Goal: Task Accomplishment & Management: Manage account settings

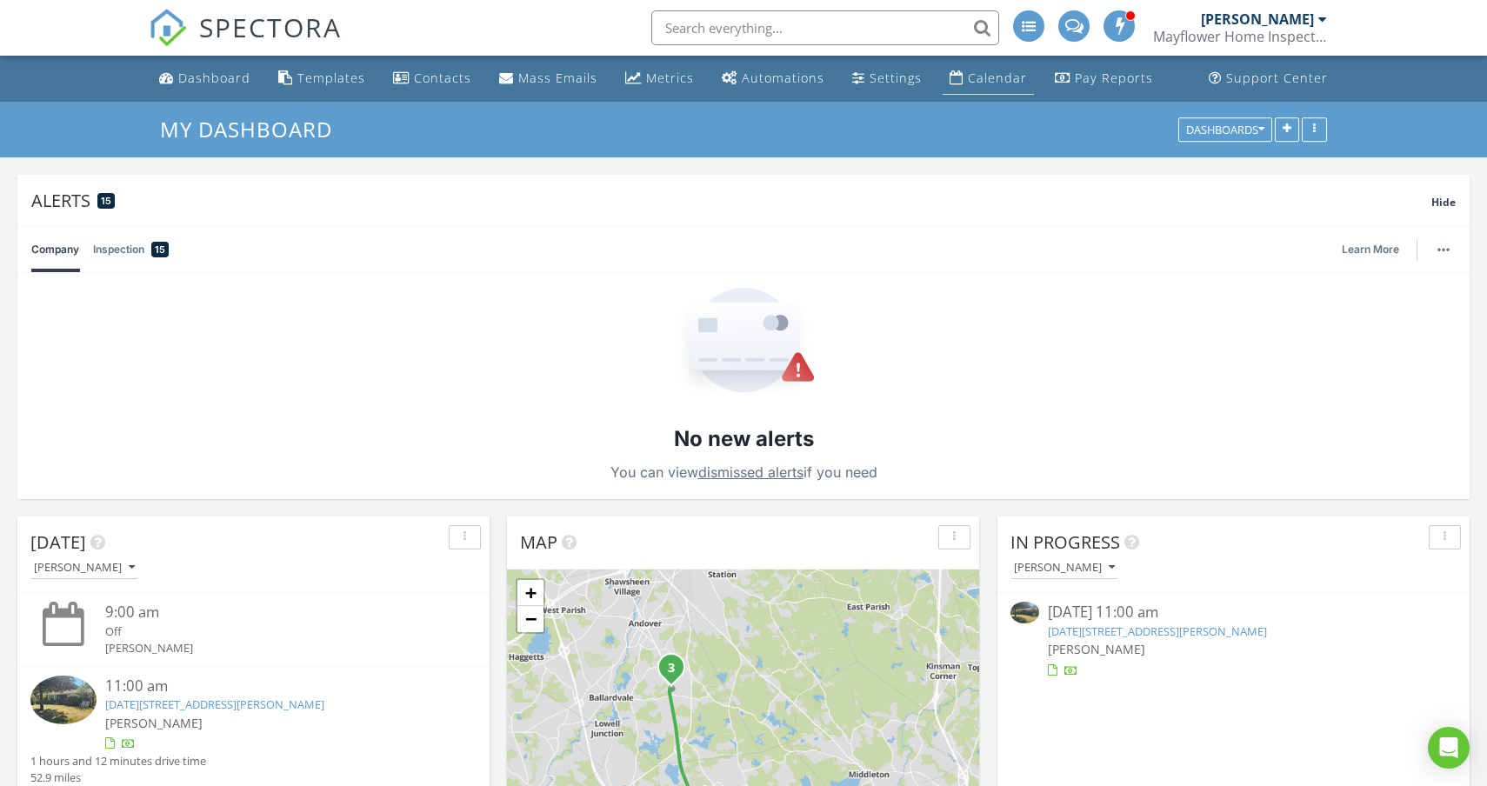
click at [1002, 74] on div "Calendar" at bounding box center [997, 78] width 59 height 17
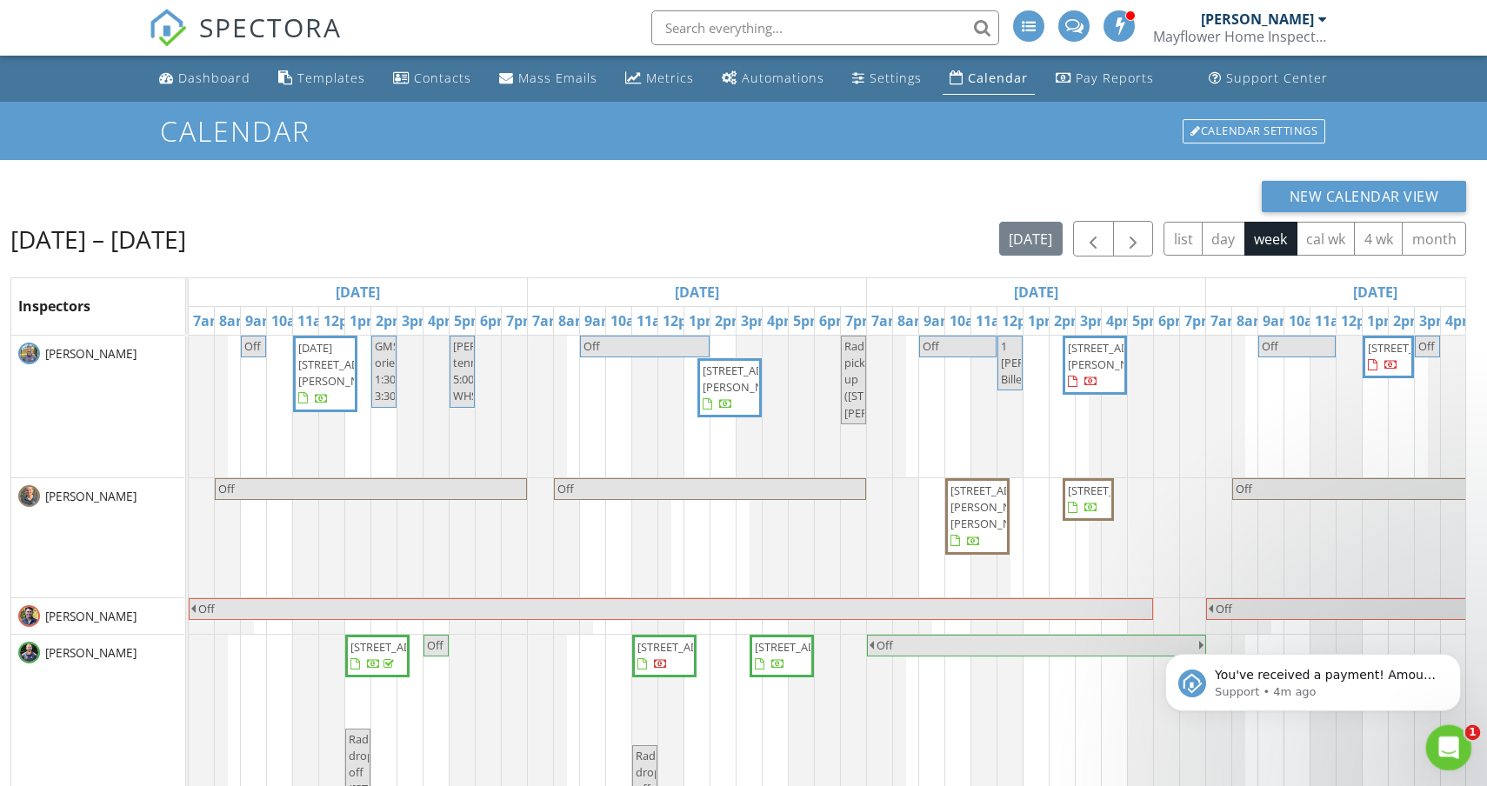
click at [1440, 752] on icon "Open Intercom Messenger" at bounding box center [1447, 746] width 29 height 29
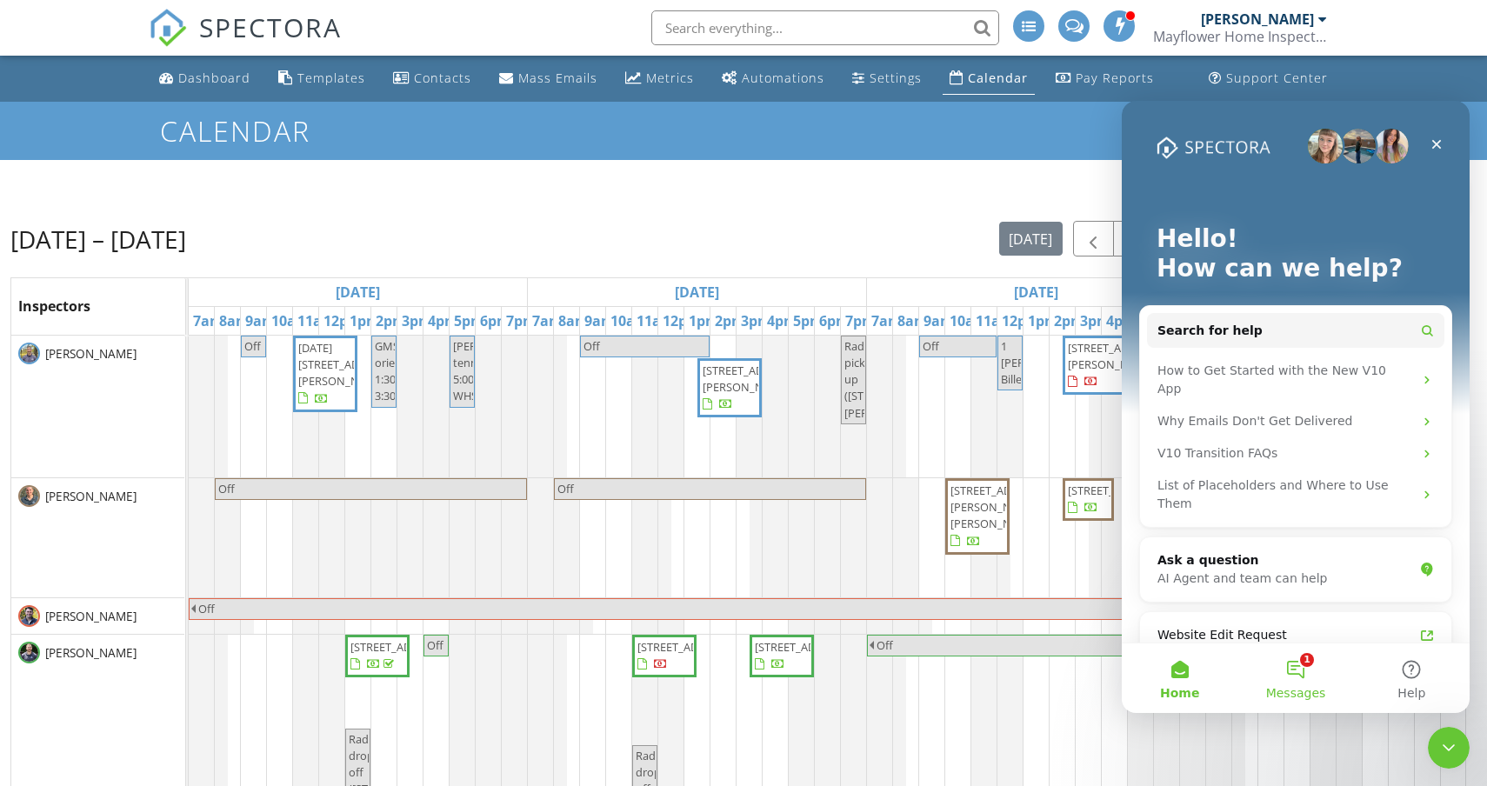
click at [1290, 676] on button "1 Messages" at bounding box center [1296, 679] width 116 height 70
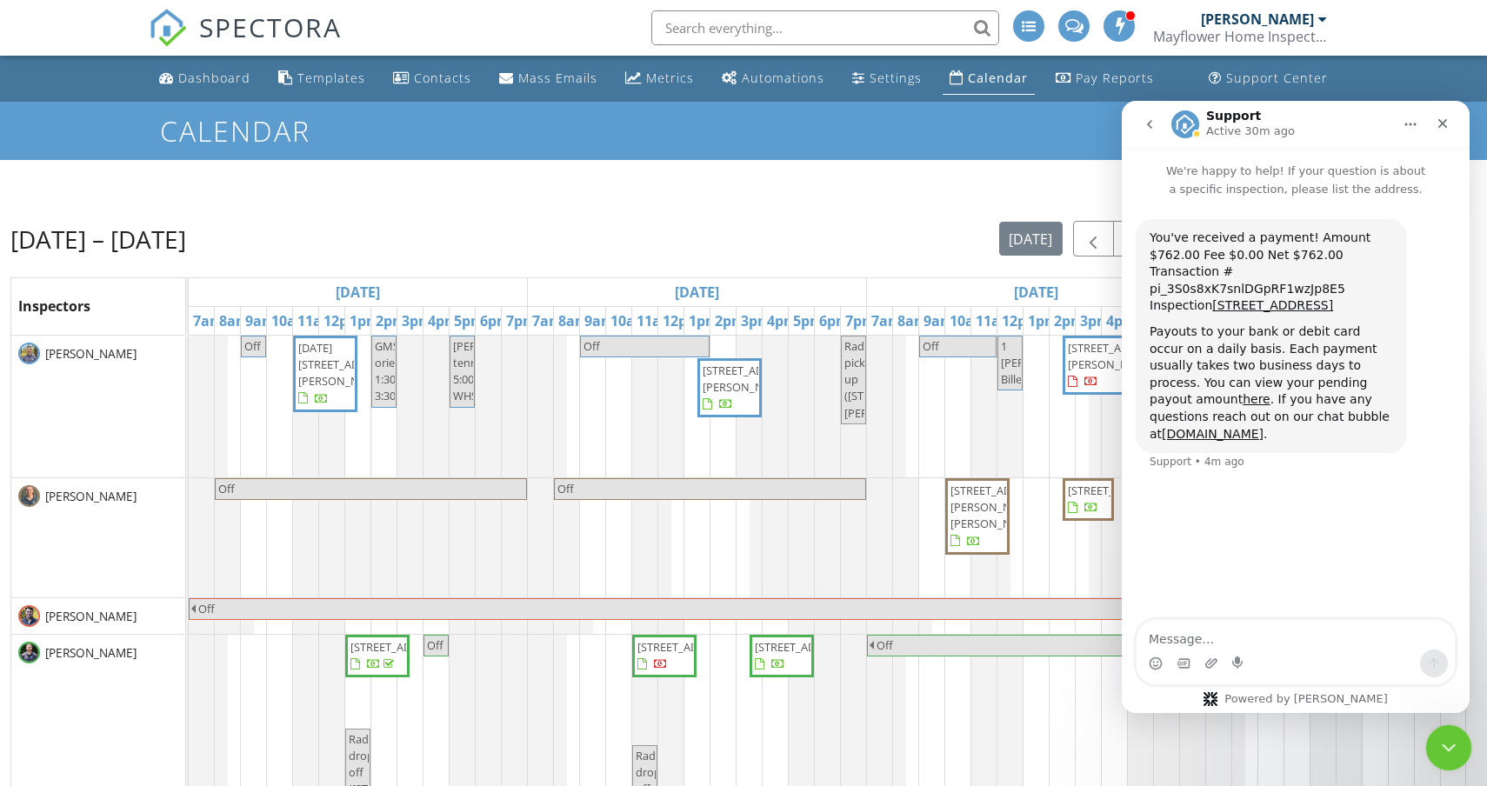
click at [1448, 746] on icon "Close Intercom Messenger" at bounding box center [1446, 745] width 12 height 7
